Goal: Task Accomplishment & Management: Manage account settings

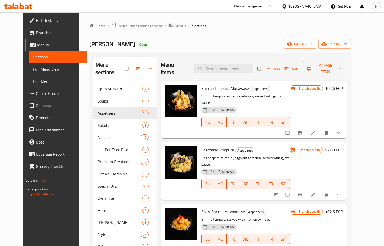
click at [118, 26] on span "Restaurants management" at bounding box center [140, 26] width 45 height 6
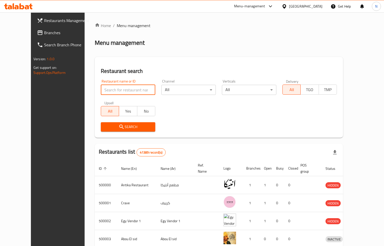
paste input "502253"
type input "502253"
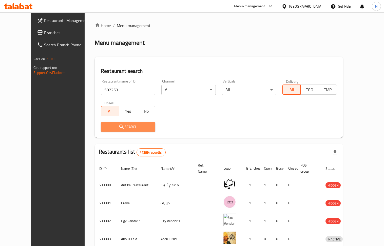
click at [125, 129] on span "Search" at bounding box center [128, 127] width 46 height 6
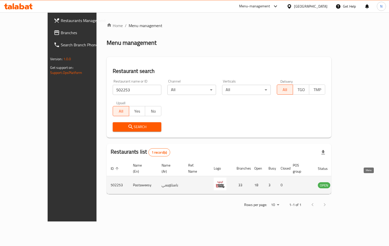
click at [350, 183] on icon "enhanced table" at bounding box center [348, 185] width 6 height 4
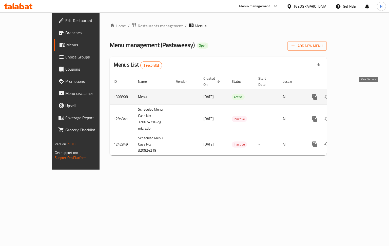
click at [354, 94] on icon "enhanced table" at bounding box center [351, 97] width 6 height 6
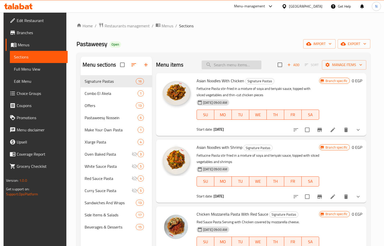
click at [225, 63] on input "search" at bounding box center [232, 65] width 60 height 9
paste input "First Bundle"
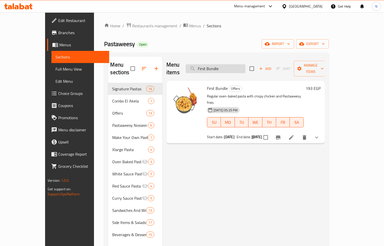
click at [232, 64] on input "First Bundle" at bounding box center [216, 68] width 60 height 9
paste input "Second"
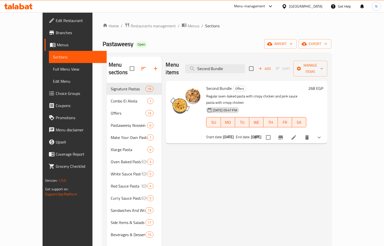
type input "Second Bundle"
click at [56, 19] on span "Edit Restaurant" at bounding box center [79, 20] width 47 height 6
